Goal: Information Seeking & Learning: Understand process/instructions

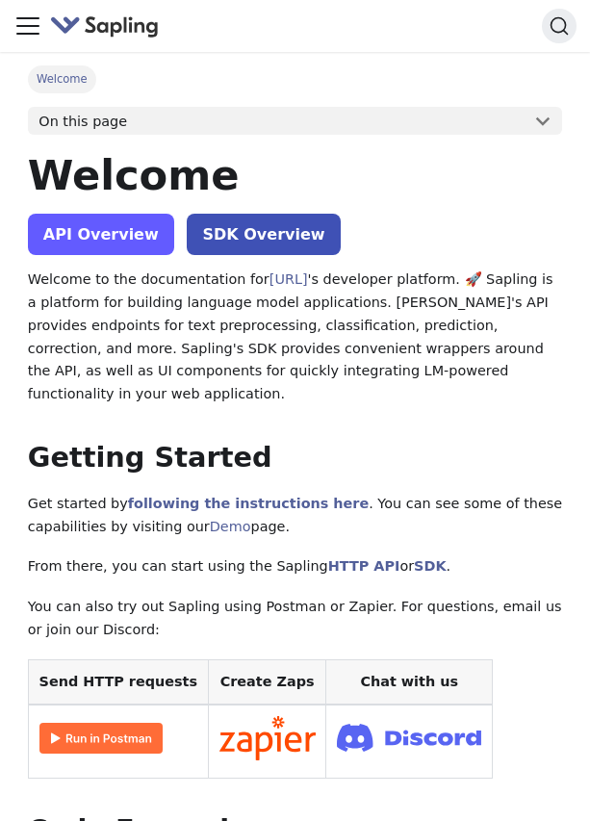
click at [87, 232] on link "API Overview" at bounding box center [101, 234] width 146 height 41
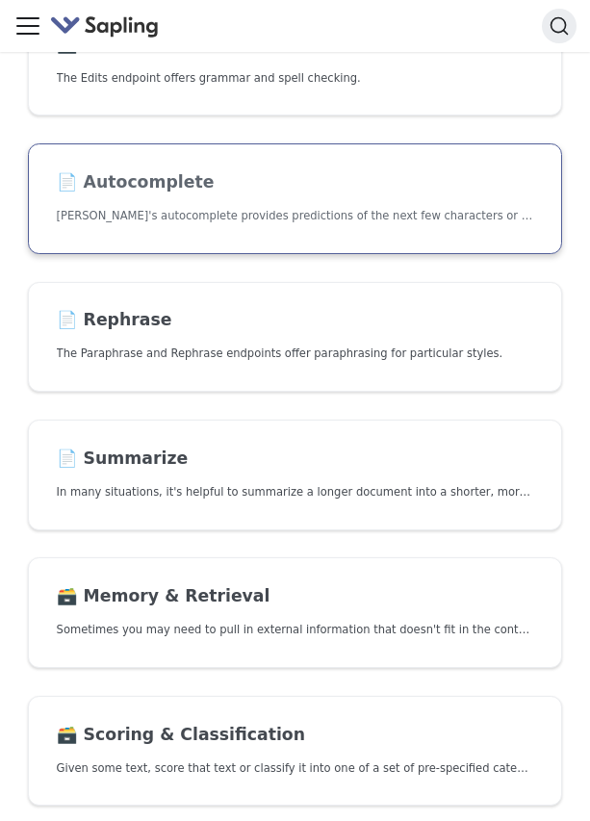
scroll to position [507, 0]
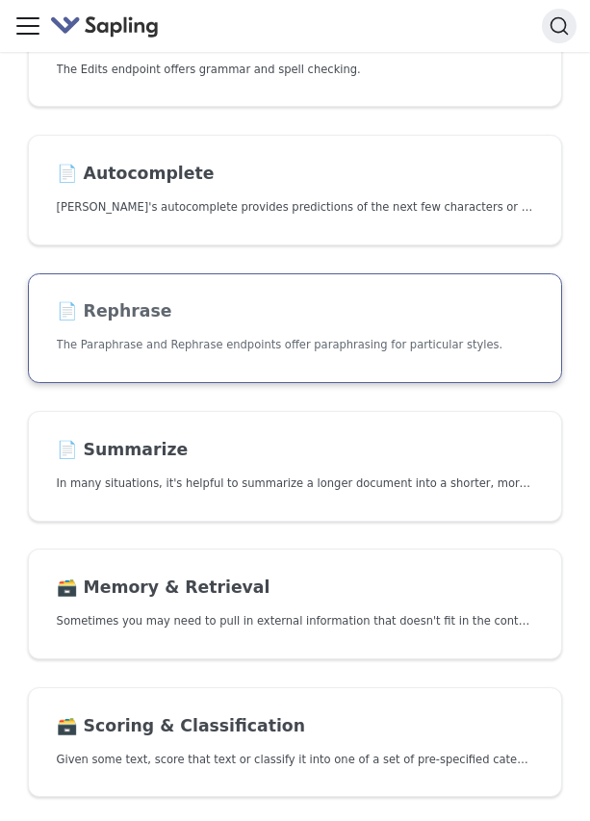
click at [208, 369] on link "📄️ Rephrase The Paraphrase and Rephrase endpoints offer paraphrasing for partic…" at bounding box center [295, 328] width 534 height 111
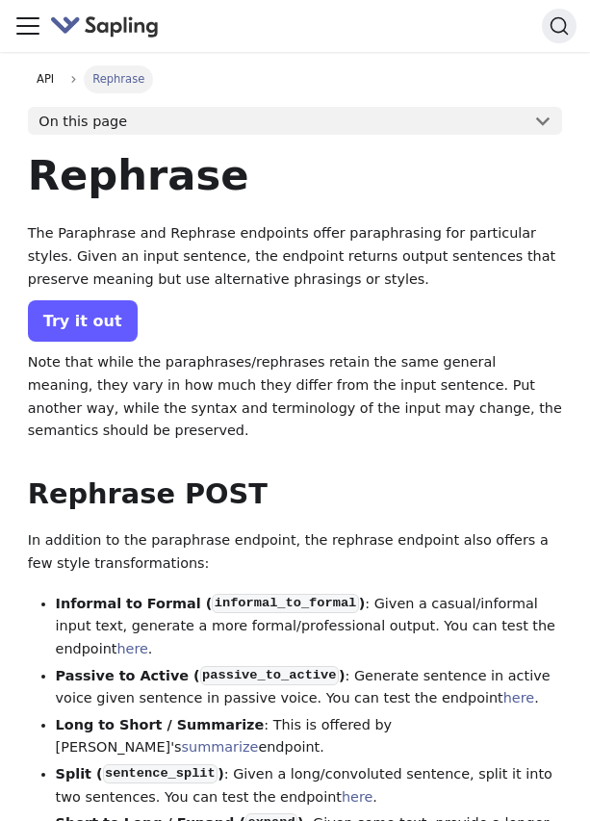
click at [94, 324] on link "Try it out" at bounding box center [83, 320] width 110 height 41
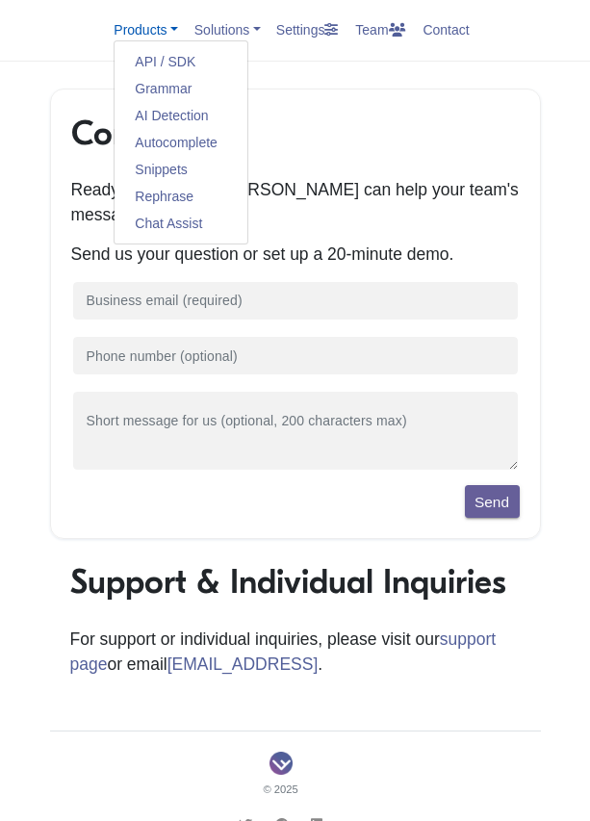
click at [117, 28] on link "Products" at bounding box center [146, 29] width 65 height 15
